Goal: Use online tool/utility

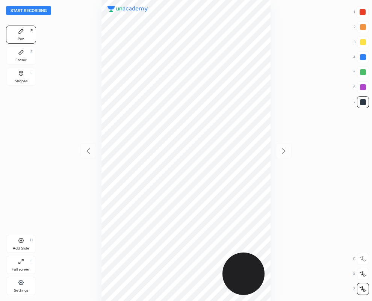
scroll to position [301, 251]
drag, startPoint x: 363, startPoint y: 12, endPoint x: 291, endPoint y: 75, distance: 95.2
click at [361, 14] on div at bounding box center [362, 12] width 6 height 6
drag, startPoint x: 362, startPoint y: 102, endPoint x: 338, endPoint y: 107, distance: 25.0
click at [361, 102] on div at bounding box center [363, 102] width 6 height 6
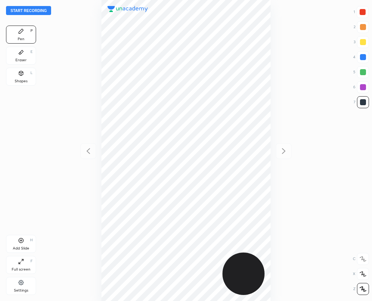
drag, startPoint x: 361, startPoint y: 9, endPoint x: 313, endPoint y: 44, distance: 59.6
click at [361, 11] on div at bounding box center [362, 12] width 6 height 6
click at [363, 102] on div at bounding box center [363, 102] width 6 height 6
click at [361, 60] on div at bounding box center [363, 57] width 12 height 12
click at [20, 243] on icon at bounding box center [21, 240] width 6 height 6
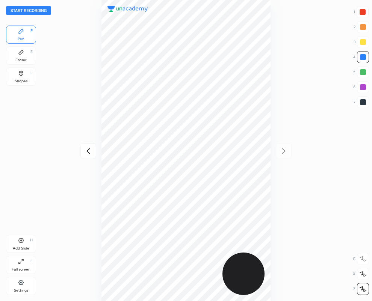
drag, startPoint x: 363, startPoint y: 103, endPoint x: 352, endPoint y: 100, distance: 11.0
click at [361, 104] on div at bounding box center [363, 102] width 6 height 6
click at [360, 12] on div at bounding box center [362, 12] width 6 height 6
click at [87, 148] on icon at bounding box center [88, 150] width 9 height 9
click at [283, 149] on icon at bounding box center [283, 151] width 3 height 6
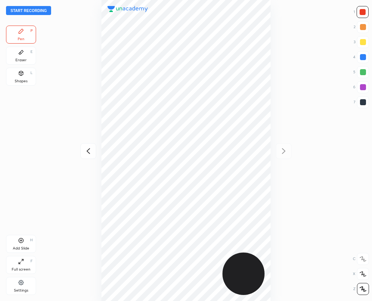
drag, startPoint x: 362, startPoint y: 101, endPoint x: 302, endPoint y: 91, distance: 60.9
click at [361, 102] on div at bounding box center [363, 102] width 6 height 6
drag, startPoint x: 360, startPoint y: 55, endPoint x: 348, endPoint y: 57, distance: 12.2
click at [361, 56] on div at bounding box center [363, 57] width 6 height 6
click at [362, 12] on div at bounding box center [362, 12] width 6 height 6
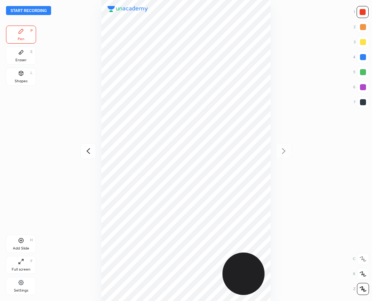
click at [362, 88] on div at bounding box center [363, 87] width 6 height 6
click at [89, 150] on icon at bounding box center [88, 150] width 9 height 9
click at [35, 10] on button "Start recording" at bounding box center [28, 10] width 45 height 9
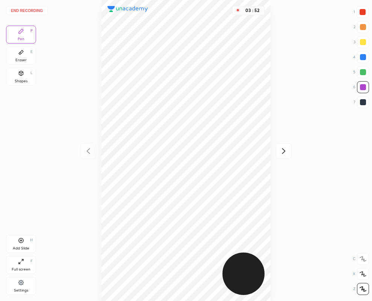
click at [282, 151] on icon at bounding box center [283, 150] width 9 height 9
click at [24, 11] on button "End recording" at bounding box center [27, 10] width 42 height 9
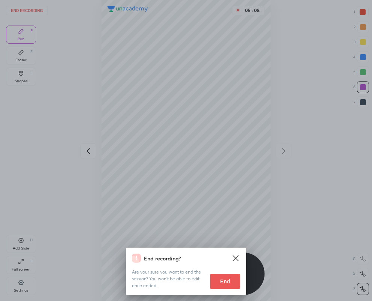
drag, startPoint x: 221, startPoint y: 282, endPoint x: 0, endPoint y: 284, distance: 221.1
click at [220, 282] on button "End" at bounding box center [225, 281] width 30 height 15
